Goal: Entertainment & Leisure: Browse casually

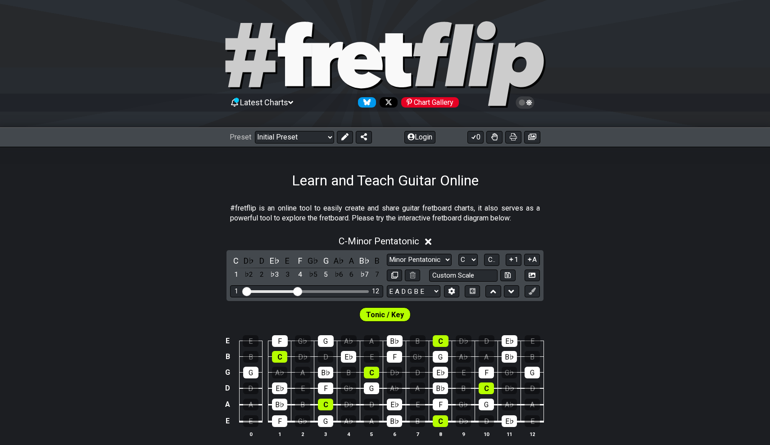
scroll to position [31, 0]
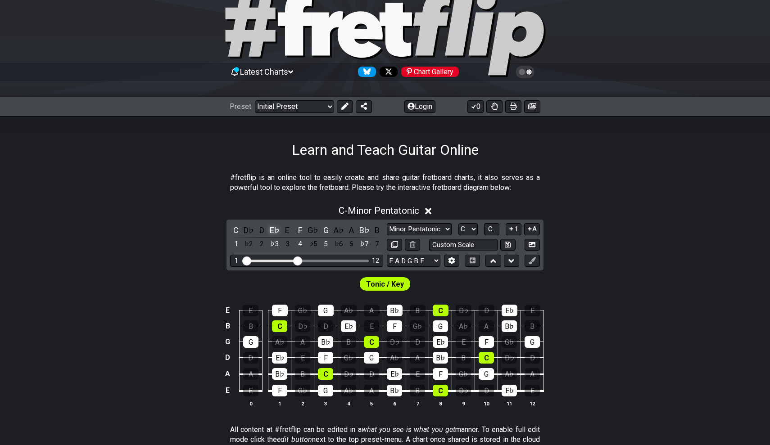
click at [272, 228] on div "E♭" at bounding box center [275, 230] width 12 height 12
click at [272, 228] on div "D♯" at bounding box center [275, 230] width 12 height 12
click at [272, 228] on div "E♭" at bounding box center [275, 230] width 12 height 12
click at [301, 230] on div "F" at bounding box center [301, 230] width 12 height 12
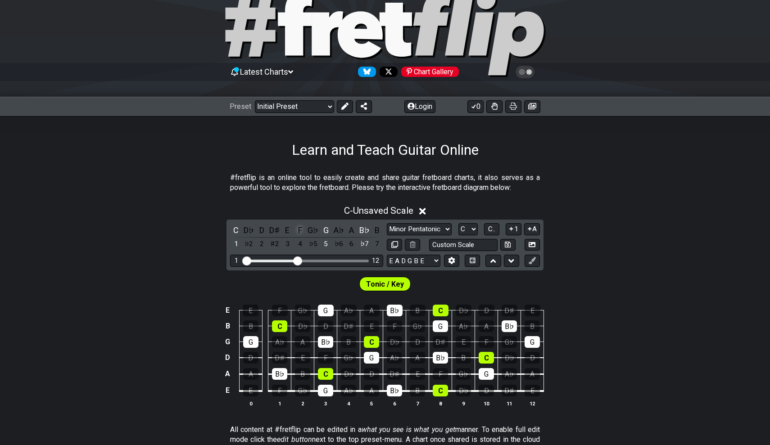
click at [301, 230] on div "F" at bounding box center [301, 230] width 12 height 12
click at [300, 229] on div "F" at bounding box center [301, 230] width 12 height 12
click at [312, 230] on div "G♭" at bounding box center [313, 230] width 12 height 12
click at [320, 227] on div "G" at bounding box center [326, 230] width 12 height 12
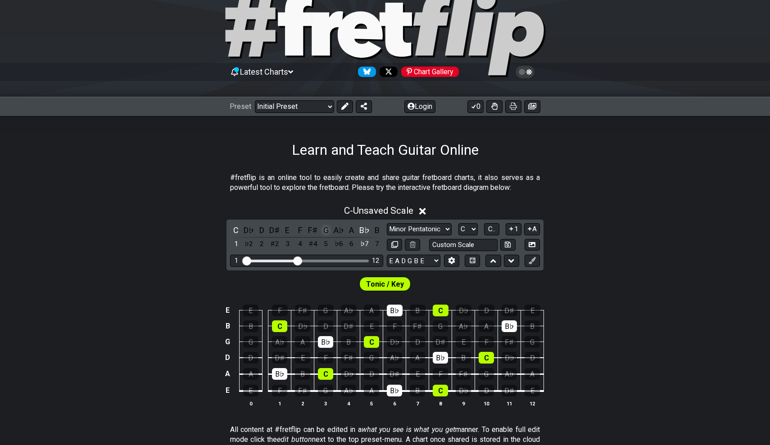
click at [320, 227] on div "G" at bounding box center [326, 230] width 12 height 12
click at [333, 229] on div "A♭" at bounding box center [339, 230] width 12 height 12
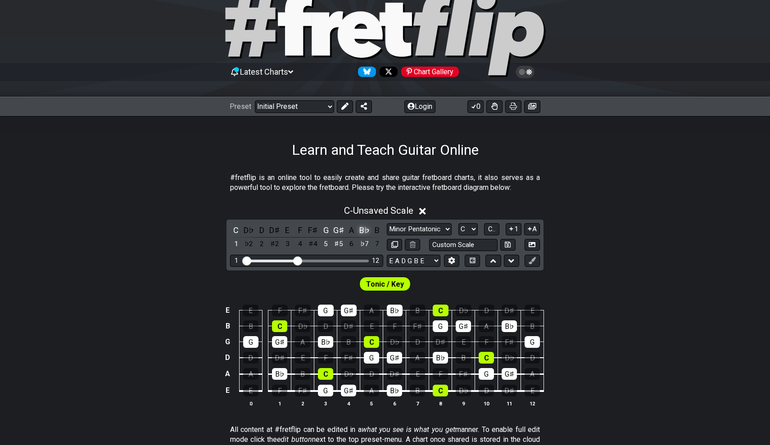
click at [368, 228] on div "B♭" at bounding box center [364, 230] width 12 height 12
click at [368, 228] on div "A♯" at bounding box center [364, 230] width 12 height 12
click at [368, 228] on div "B♭" at bounding box center [364, 230] width 12 height 12
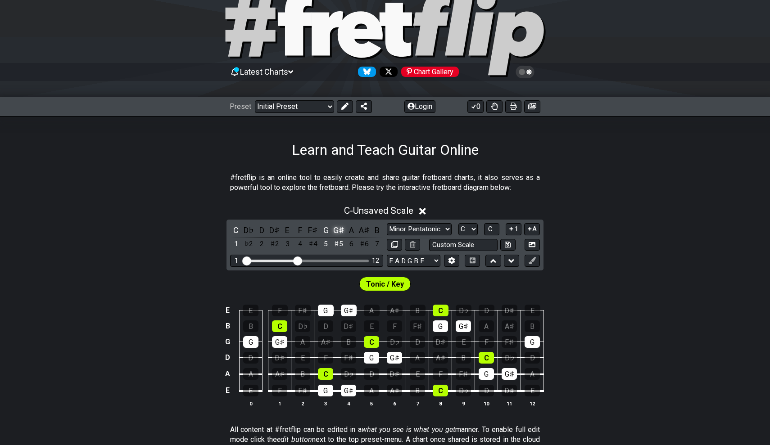
click at [336, 230] on div "G♯" at bounding box center [339, 230] width 12 height 12
click at [333, 230] on div "A♭" at bounding box center [339, 230] width 12 height 12
click at [327, 230] on div "G" at bounding box center [326, 230] width 12 height 12
click at [338, 230] on div "A♭" at bounding box center [339, 230] width 12 height 12
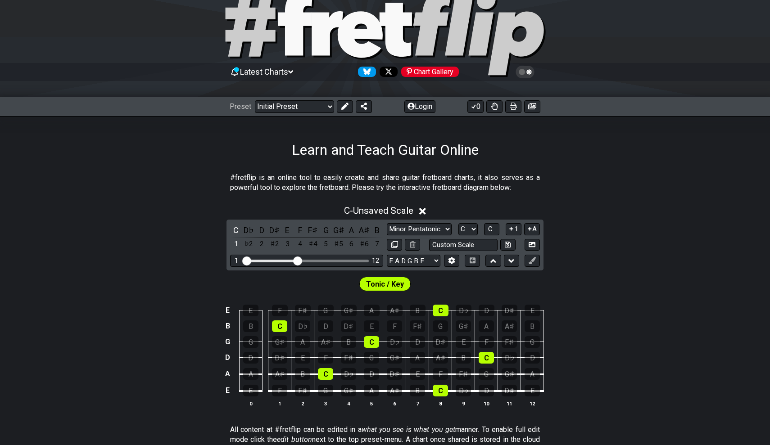
click at [338, 230] on div "G♯" at bounding box center [339, 230] width 12 height 12
click at [338, 230] on div "A♭" at bounding box center [339, 230] width 12 height 12
click at [232, 231] on div "C" at bounding box center [236, 230] width 12 height 12
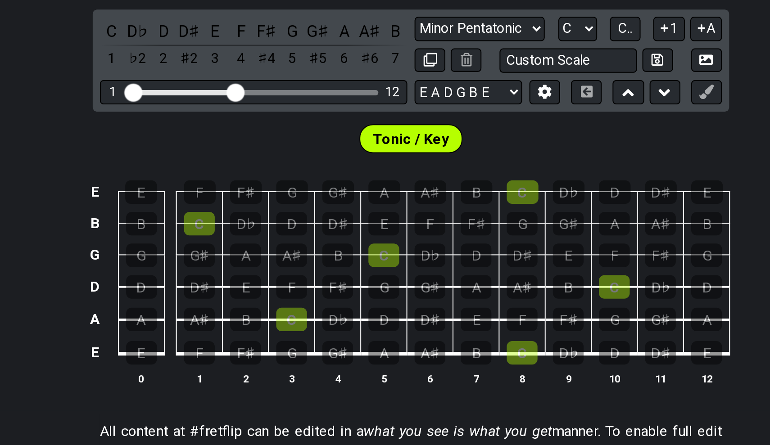
scroll to position [34, 0]
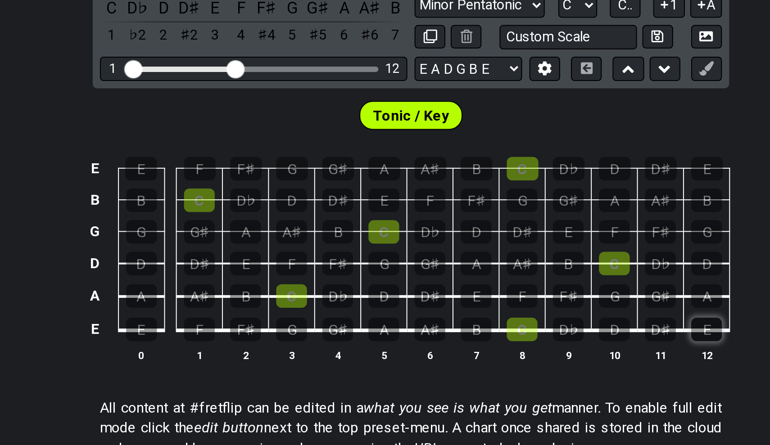
click at [525, 382] on div "E" at bounding box center [532, 388] width 15 height 12
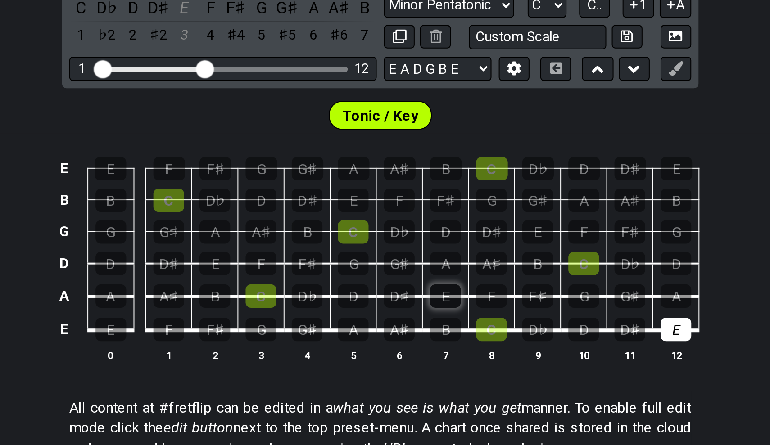
click at [410, 365] on div "E" at bounding box center [417, 371] width 15 height 12
click at [295, 349] on div "E" at bounding box center [302, 355] width 15 height 12
click at [410, 365] on div "E" at bounding box center [417, 371] width 15 height 12
click at [498, 396] on th "11" at bounding box center [509, 400] width 23 height 9
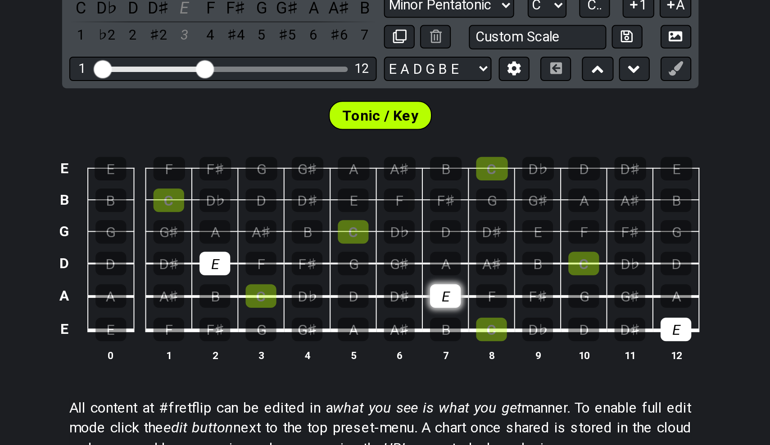
click at [410, 365] on div "E" at bounding box center [417, 371] width 15 height 12
click at [350, 290] on div "E E F F♯ G G♯ A A♯ B C D♭ D D♯ E B B C D♭ D D♯ E F F♯ G G♯ A A♯ B G G G♯ A A♯ B…" at bounding box center [385, 353] width 770 height 127
click at [525, 382] on div "E" at bounding box center [532, 388] width 15 height 12
click at [295, 349] on div "E" at bounding box center [302, 355] width 15 height 12
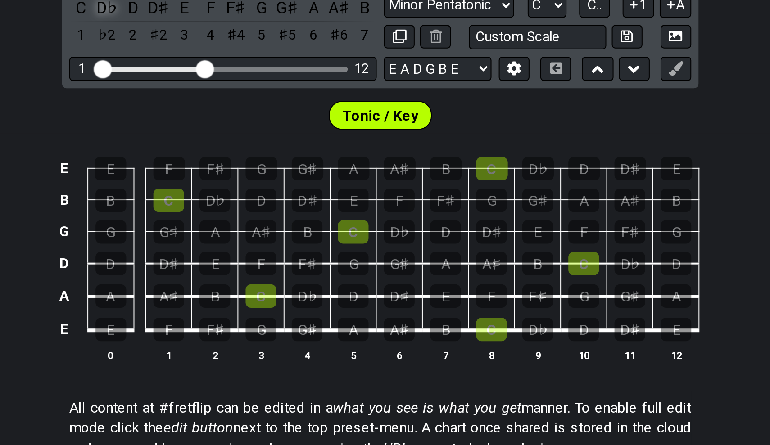
click at [243, 221] on div "D♭" at bounding box center [249, 227] width 12 height 12
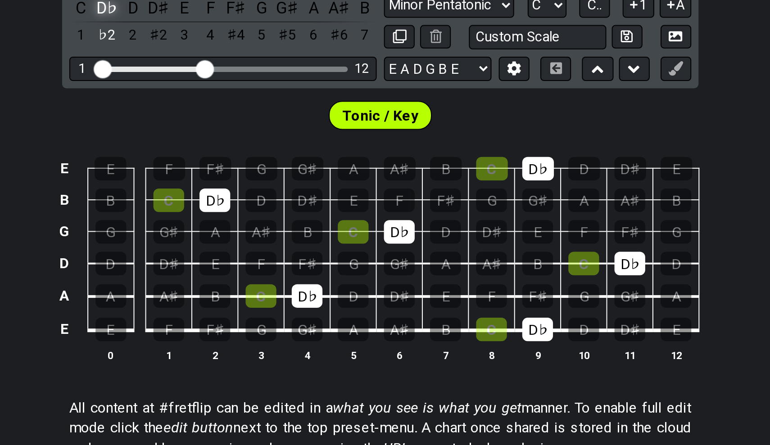
click at [243, 221] on div "D♭" at bounding box center [249, 227] width 12 height 12
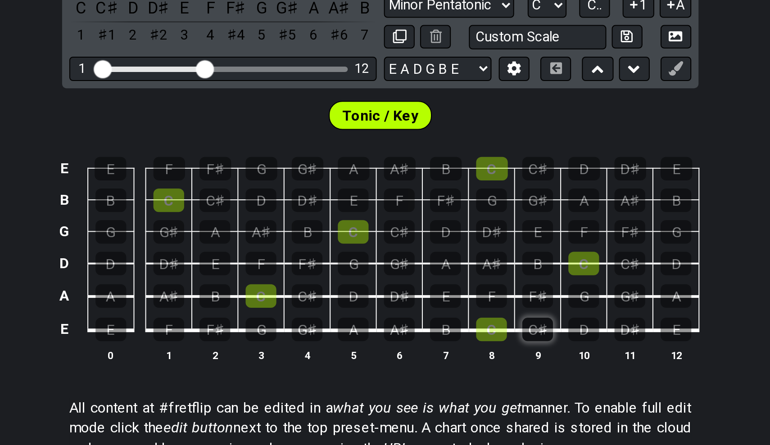
click at [456, 382] on div "C♯" at bounding box center [463, 388] width 15 height 12
click at [341, 365] on div "C♯" at bounding box center [348, 371] width 15 height 12
click at [452, 372] on td "C♯" at bounding box center [463, 380] width 23 height 17
click at [456, 382] on div "C♯" at bounding box center [463, 388] width 15 height 12
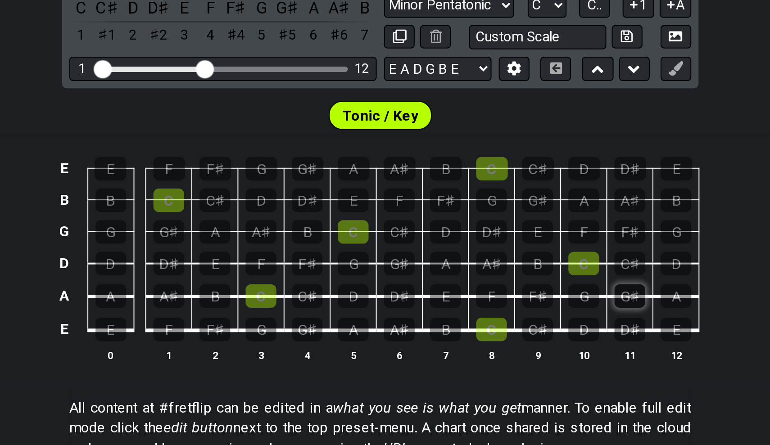
click at [502, 365] on div "G♯" at bounding box center [509, 371] width 15 height 12
click at [387, 349] on div "G♯" at bounding box center [394, 355] width 15 height 12
click at [498, 355] on td "G♯" at bounding box center [509, 363] width 23 height 17
click at [502, 365] on div "G♯" at bounding box center [509, 371] width 15 height 12
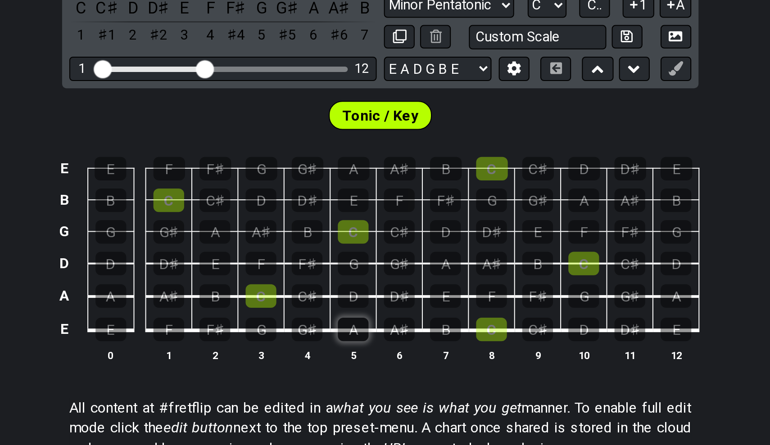
click at [364, 382] on div "A" at bounding box center [371, 388] width 15 height 12
click at [243, 365] on div "A" at bounding box center [250, 371] width 15 height 12
click at [364, 382] on div "A" at bounding box center [371, 388] width 15 height 12
click at [525, 349] on div "D" at bounding box center [532, 355] width 15 height 12
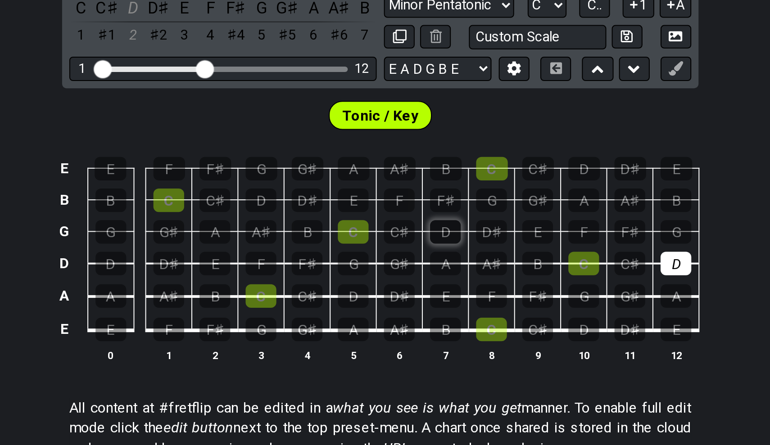
click at [410, 333] on div "D" at bounding box center [417, 339] width 15 height 12
click at [295, 318] on div "C♯" at bounding box center [302, 324] width 15 height 12
click at [318, 318] on div "D" at bounding box center [325, 324] width 15 height 12
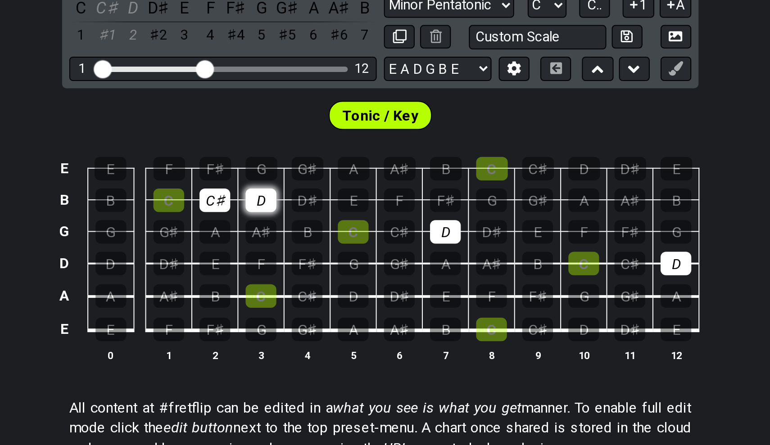
click at [318, 318] on div "D" at bounding box center [325, 324] width 15 height 12
click at [295, 318] on div "C♯" at bounding box center [302, 324] width 15 height 12
click at [318, 318] on div "D" at bounding box center [325, 324] width 15 height 12
click at [314, 308] on td "D" at bounding box center [325, 316] width 23 height 16
click at [318, 318] on div "D" at bounding box center [325, 324] width 15 height 12
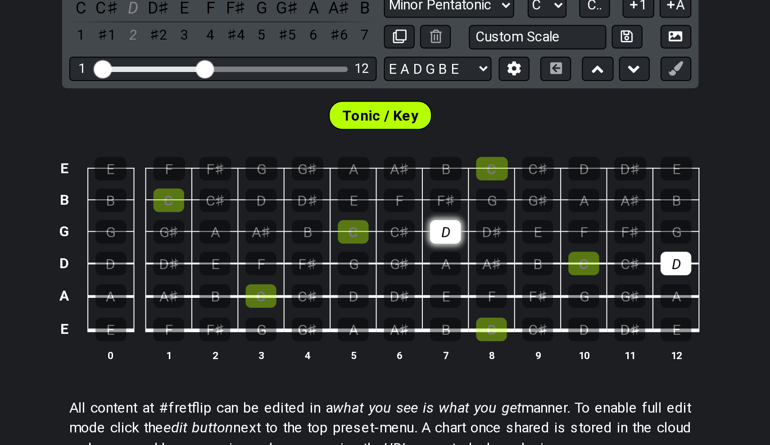
click at [410, 333] on div "D" at bounding box center [417, 339] width 15 height 12
click at [525, 349] on div "D" at bounding box center [532, 355] width 15 height 12
click at [364, 382] on div "A" at bounding box center [371, 388] width 15 height 12
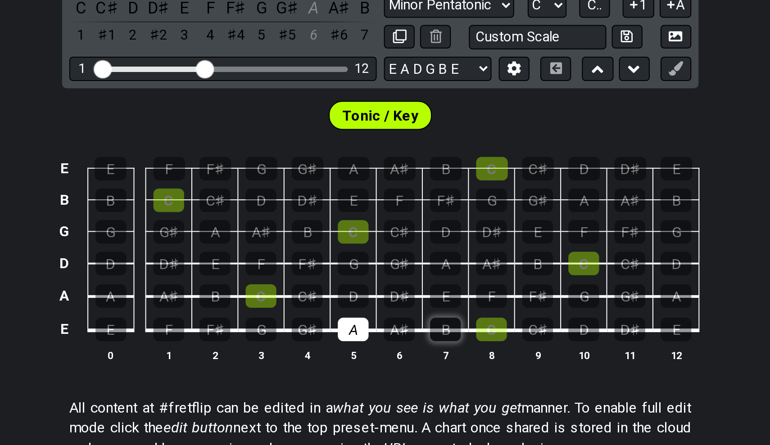
click at [410, 382] on div "B" at bounding box center [417, 388] width 15 height 12
click at [341, 365] on div "C♯" at bounding box center [348, 371] width 15 height 12
click at [364, 365] on div "D" at bounding box center [371, 371] width 15 height 12
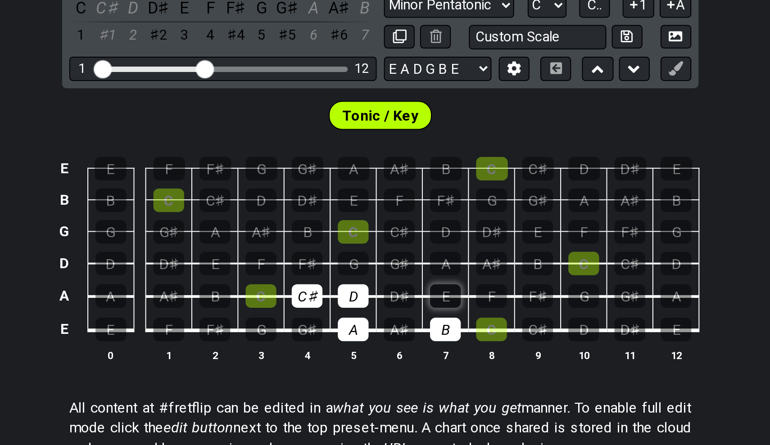
click at [410, 365] on div "E" at bounding box center [417, 371] width 15 height 12
click at [341, 349] on div "F♯" at bounding box center [348, 355] width 15 height 12
click at [387, 349] on div "G♯" at bounding box center [394, 355] width 15 height 12
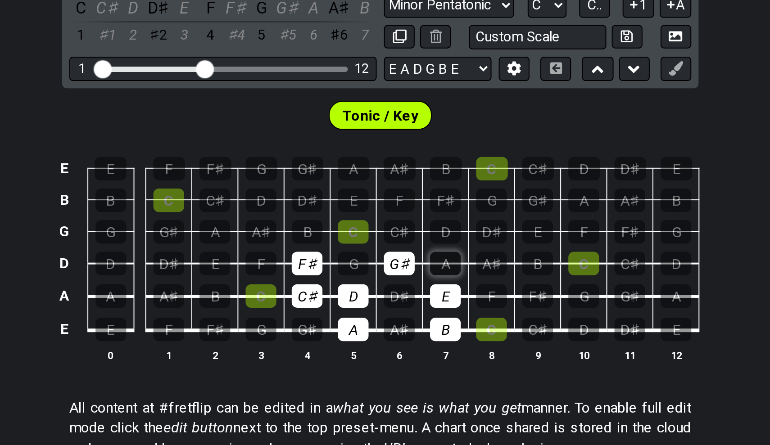
click at [410, 349] on div "A" at bounding box center [417, 355] width 15 height 12
click at [341, 333] on div "B" at bounding box center [348, 339] width 15 height 12
click at [383, 339] on td "G♯" at bounding box center [394, 347] width 23 height 16
click at [387, 333] on div "C♯" at bounding box center [394, 339] width 15 height 12
click at [410, 333] on div "D" at bounding box center [417, 339] width 15 height 12
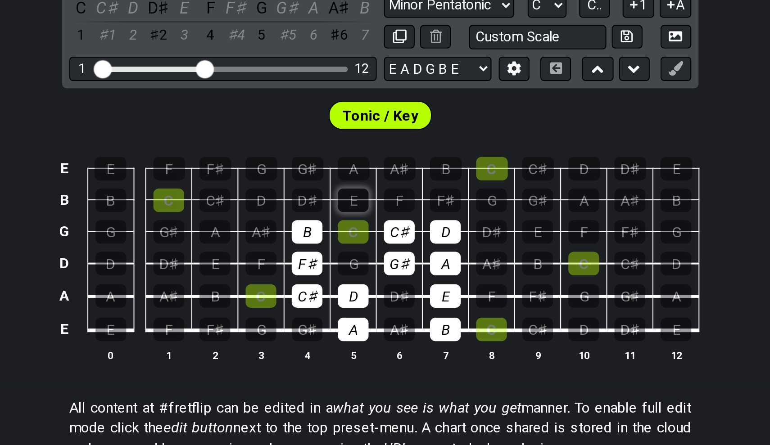
click at [364, 318] on div "E" at bounding box center [371, 324] width 15 height 12
click at [410, 318] on div "F♯" at bounding box center [417, 324] width 15 height 12
click at [341, 302] on div "G♯" at bounding box center [349, 308] width 16 height 12
click at [364, 302] on div "A" at bounding box center [372, 308] width 16 height 12
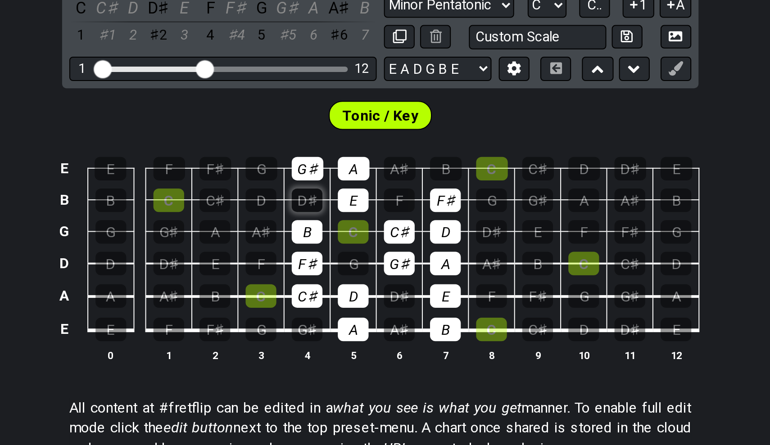
click at [341, 318] on div "D♯" at bounding box center [348, 324] width 15 height 12
click at [387, 318] on div "F" at bounding box center [394, 324] width 15 height 12
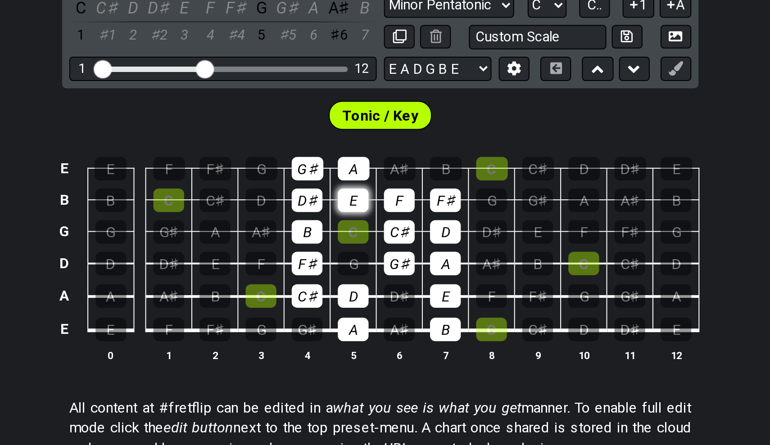
click at [364, 318] on div "E" at bounding box center [371, 324] width 15 height 12
click at [410, 318] on div "F♯" at bounding box center [417, 324] width 15 height 12
click at [295, 318] on div "C♯" at bounding box center [302, 324] width 15 height 12
click at [318, 318] on div "D" at bounding box center [325, 324] width 15 height 12
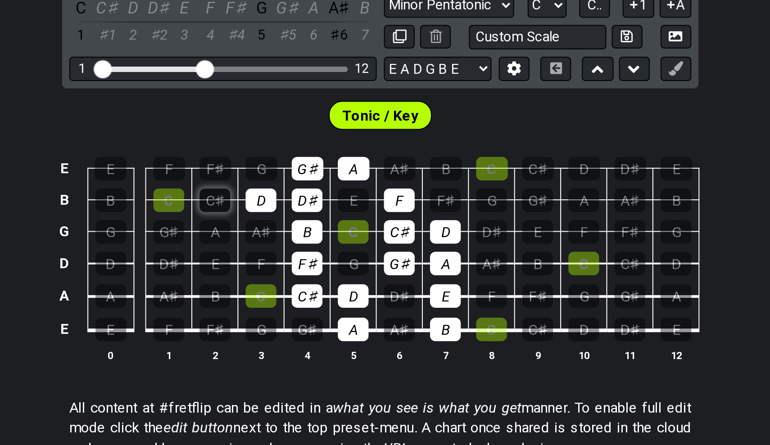
click at [295, 318] on div "C♯" at bounding box center [302, 324] width 15 height 12
click at [318, 318] on div "D" at bounding box center [325, 324] width 15 height 12
click at [456, 382] on div "C♯" at bounding box center [463, 388] width 15 height 12
click at [295, 318] on div "C♯" at bounding box center [302, 324] width 15 height 12
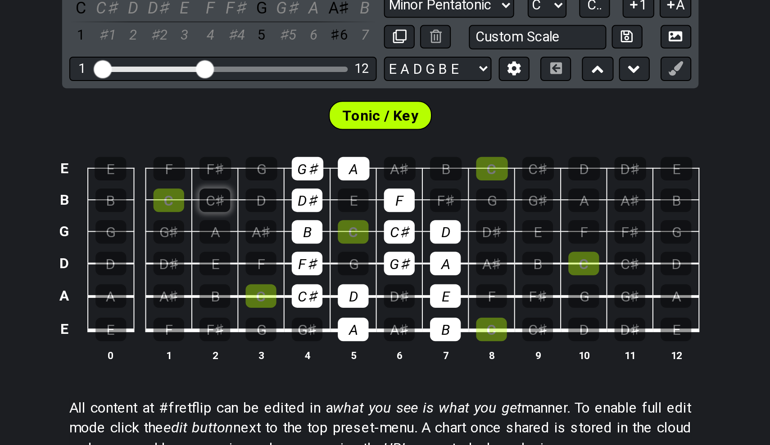
click at [295, 318] on div "C♯" at bounding box center [302, 324] width 15 height 12
click at [341, 318] on div "D♯" at bounding box center [348, 324] width 15 height 12
click at [387, 318] on div "F" at bounding box center [394, 324] width 15 height 12
click at [360, 308] on td "E" at bounding box center [371, 316] width 23 height 16
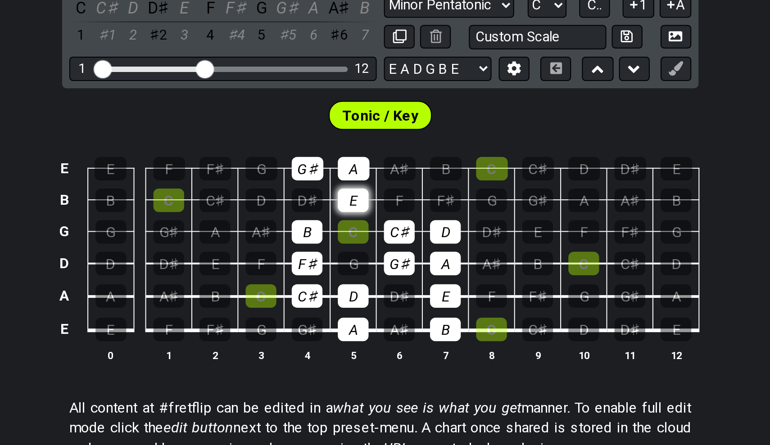
click at [364, 318] on div "E" at bounding box center [371, 324] width 15 height 12
click at [410, 318] on div "F♯" at bounding box center [417, 324] width 15 height 12
click at [341, 318] on div "D♯" at bounding box center [348, 324] width 15 height 12
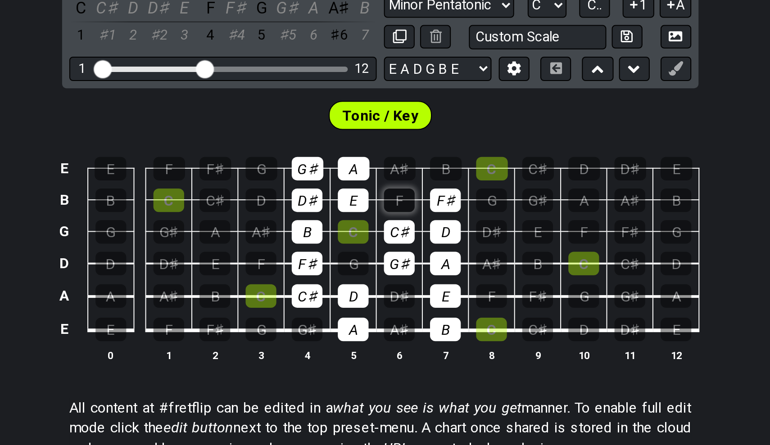
click at [387, 318] on div "F" at bounding box center [394, 324] width 15 height 12
click at [364, 318] on div "E" at bounding box center [371, 324] width 15 height 12
click at [387, 318] on div "F" at bounding box center [394, 324] width 15 height 12
click at [410, 318] on div "F♯" at bounding box center [417, 324] width 15 height 12
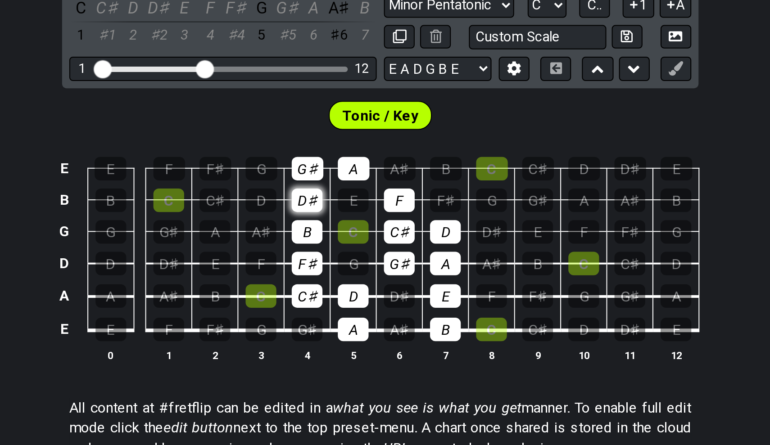
click at [341, 318] on div "D♯" at bounding box center [348, 324] width 15 height 12
click at [364, 318] on div "E" at bounding box center [371, 324] width 15 height 12
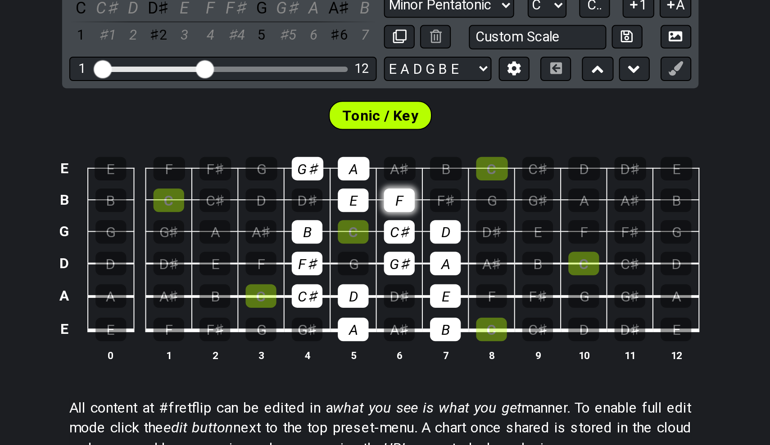
click at [387, 318] on div "F" at bounding box center [394, 324] width 15 height 12
click at [410, 318] on div "F♯" at bounding box center [417, 324] width 15 height 12
